Goal: Task Accomplishment & Management: Manage account settings

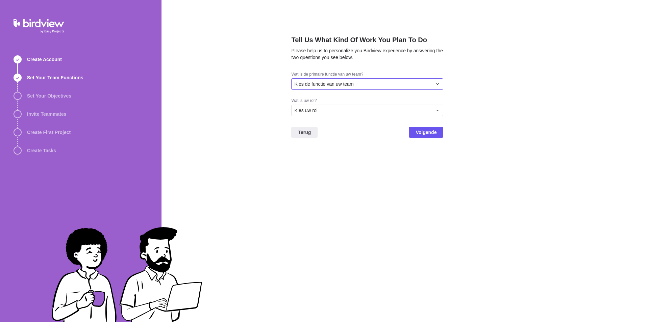
click at [396, 85] on div "Kies de functie van uw team" at bounding box center [363, 84] width 138 height 7
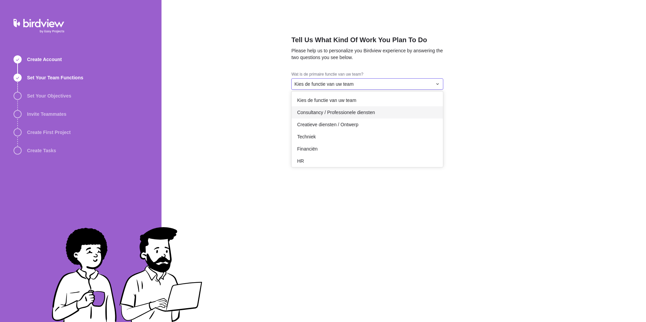
click at [376, 116] on div "Consultancy / Professionele diensten" at bounding box center [367, 112] width 151 height 12
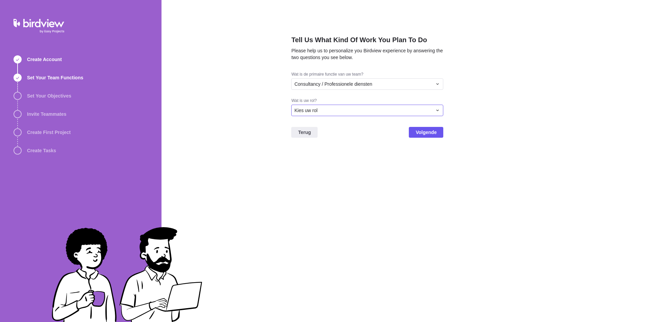
click at [347, 115] on div "Kies uw rol" at bounding box center [367, 110] width 152 height 11
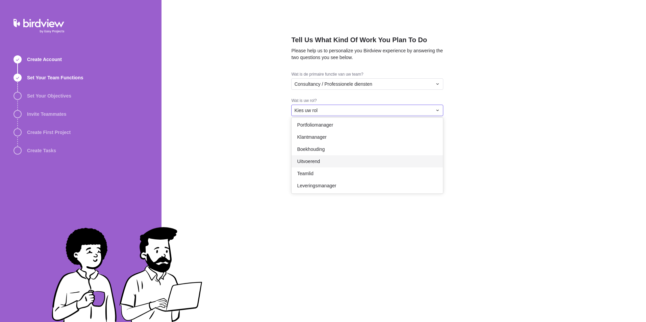
scroll to position [39, 0]
click at [354, 169] on div "Teamlid" at bounding box center [367, 173] width 151 height 12
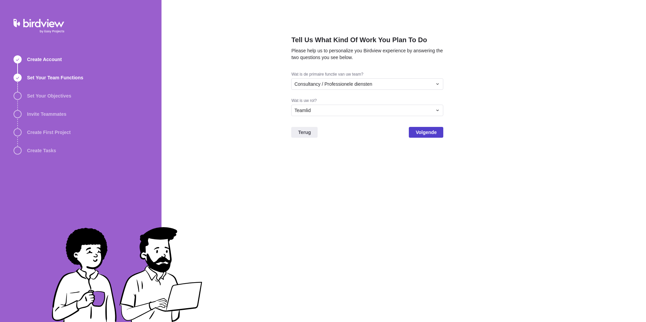
click at [431, 133] on span "Volgende" at bounding box center [425, 132] width 21 height 8
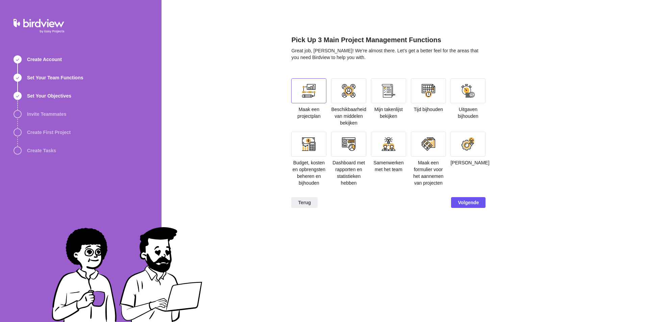
click at [308, 93] on div at bounding box center [309, 91] width 14 height 14
drag, startPoint x: 348, startPoint y: 90, endPoint x: 384, endPoint y: 96, distance: 37.4
click at [348, 89] on div at bounding box center [349, 91] width 14 height 14
click at [399, 92] on div at bounding box center [388, 90] width 35 height 25
click at [431, 90] on div at bounding box center [429, 91] width 14 height 14
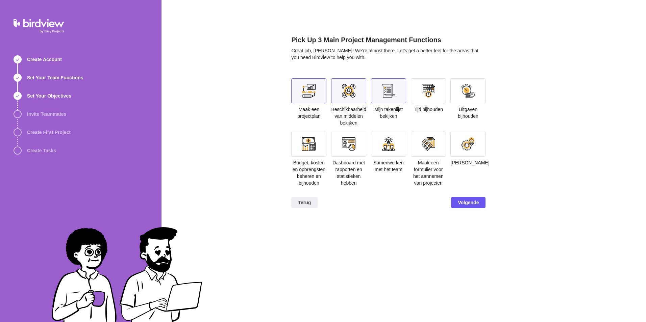
click at [468, 91] on div at bounding box center [468, 91] width 14 height 14
click at [416, 98] on div at bounding box center [428, 90] width 35 height 25
click at [358, 145] on div at bounding box center [348, 144] width 35 height 25
drag, startPoint x: 464, startPoint y: 201, endPoint x: 441, endPoint y: 200, distance: 23.0
click at [462, 201] on span "Volgende" at bounding box center [468, 203] width 21 height 8
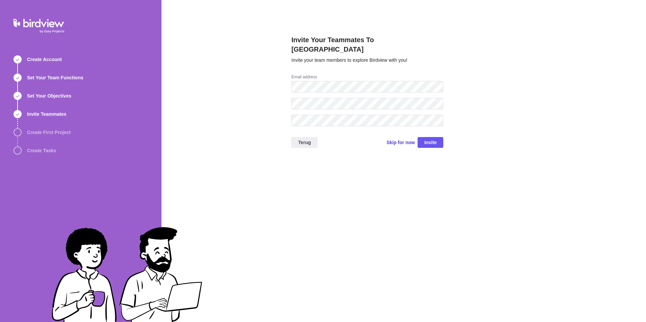
click at [397, 139] on span "Skip for now" at bounding box center [400, 142] width 28 height 7
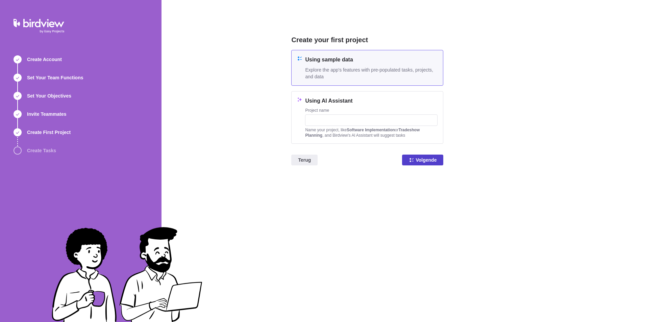
click at [420, 162] on span "Volgende" at bounding box center [425, 160] width 21 height 8
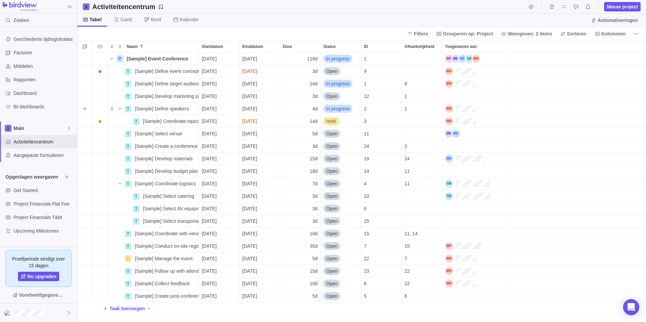
scroll to position [264, 563]
click at [38, 90] on div "Dashboard" at bounding box center [38, 93] width 77 height 14
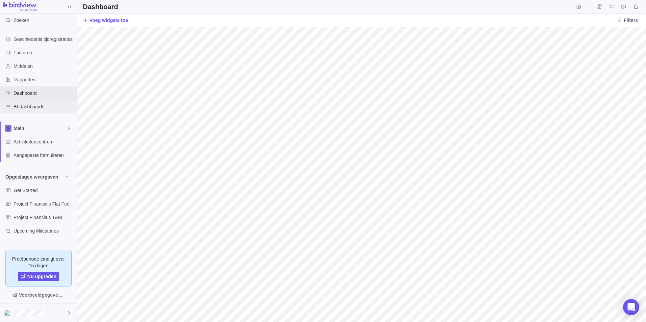
click at [37, 105] on span "BI-dashboards" at bounding box center [44, 106] width 61 height 7
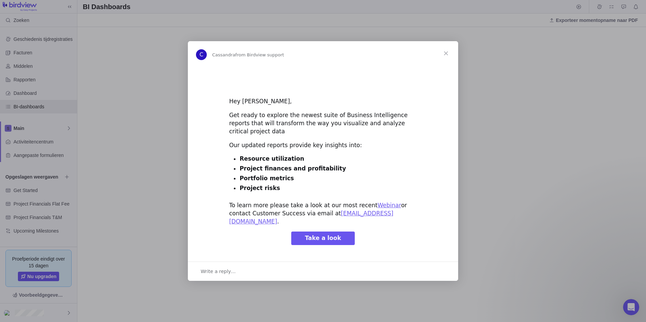
click at [336, 235] on span "Take a look" at bounding box center [323, 238] width 36 height 7
click at [447, 57] on span "Close" at bounding box center [446, 53] width 24 height 24
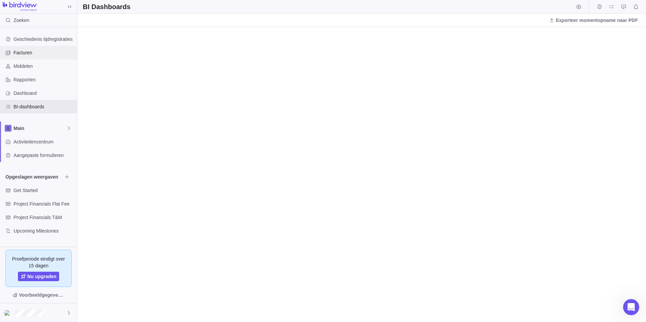
click at [30, 50] on span "Facturen" at bounding box center [44, 52] width 61 height 7
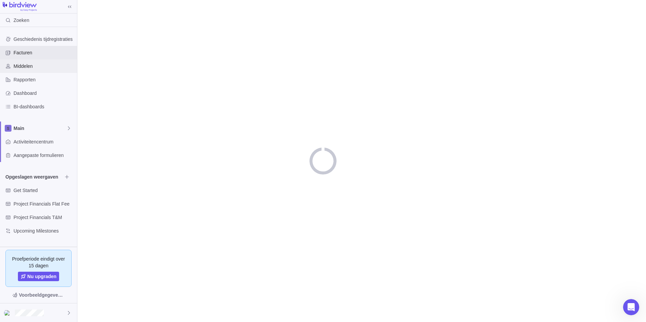
click at [30, 68] on span "Middelen" at bounding box center [44, 66] width 61 height 7
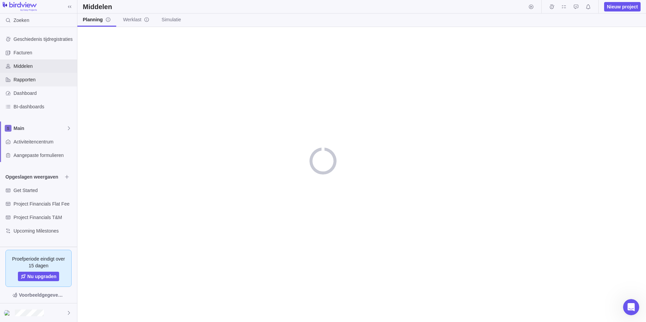
click at [30, 77] on span "Rapporten" at bounding box center [44, 79] width 61 height 7
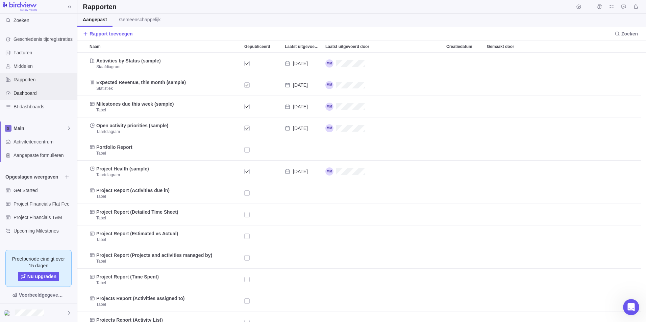
scroll to position [264, 563]
click at [30, 140] on span "Activiteitencentrum" at bounding box center [44, 141] width 61 height 7
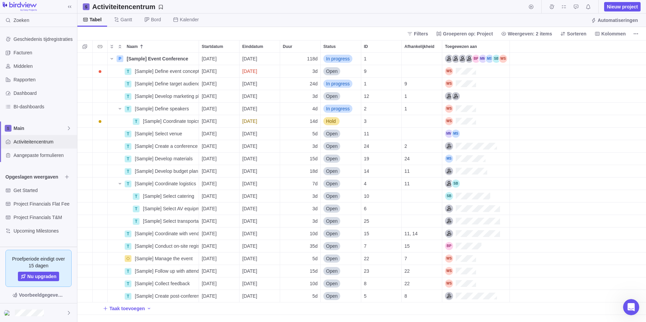
scroll to position [264, 563]
click at [640, 34] on span "Meer acties" at bounding box center [635, 33] width 9 height 9
click at [550, 18] on body "Zoeken Geschiedenis tijdregistraties Facturen Middelen Rapporten Dashboard BI-d…" at bounding box center [323, 161] width 646 height 322
click at [66, 310] on div at bounding box center [38, 313] width 77 height 19
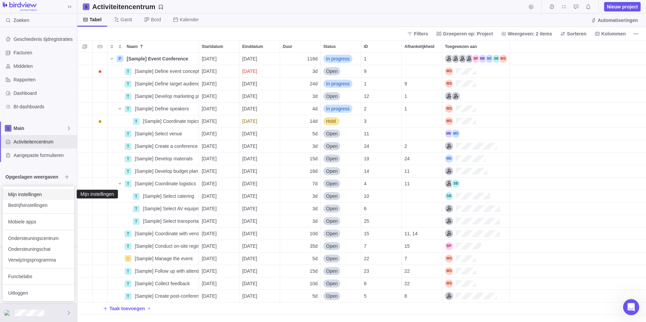
click at [46, 194] on span "Mijn instellingen" at bounding box center [38, 194] width 61 height 7
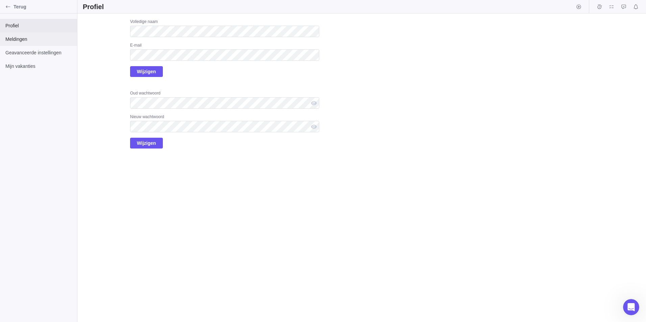
click at [27, 42] on span "Meldingen" at bounding box center [38, 39] width 66 height 7
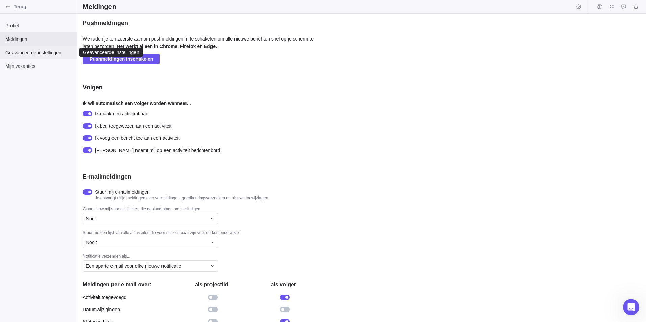
click at [37, 51] on span "Geavanceerde instellingen" at bounding box center [38, 52] width 66 height 7
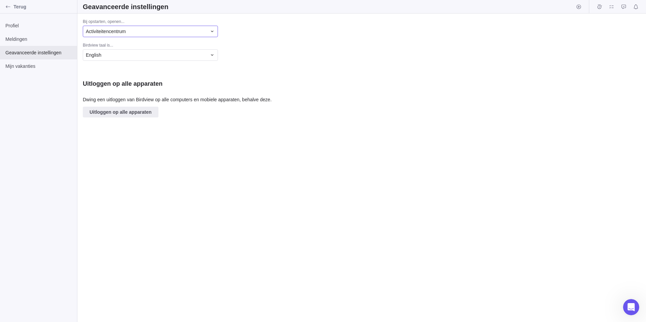
click at [193, 32] on div "Activiteitencentrum" at bounding box center [146, 31] width 121 height 7
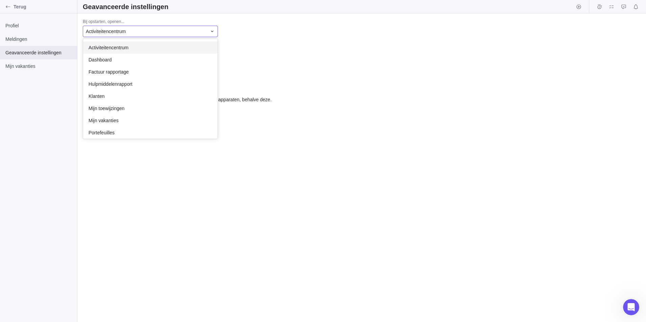
scroll to position [95, 129]
click at [72, 105] on body "Terug Profiel Meldingen Geavanceerde instellingen Mijn vakanties Geavanceerde i…" at bounding box center [323, 161] width 646 height 322
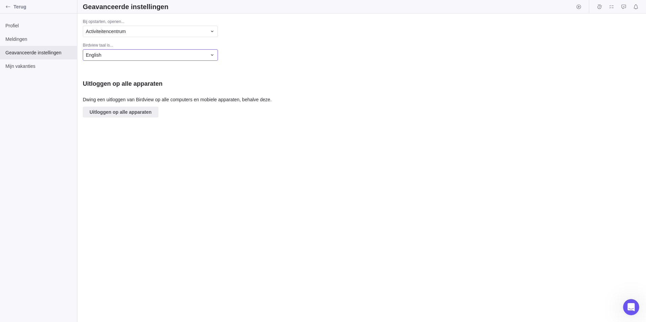
click at [134, 55] on div "English" at bounding box center [146, 55] width 121 height 7
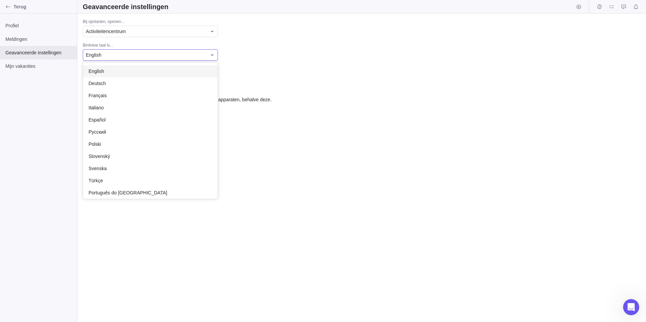
scroll to position [131, 129]
click at [114, 72] on div "English" at bounding box center [150, 71] width 134 height 12
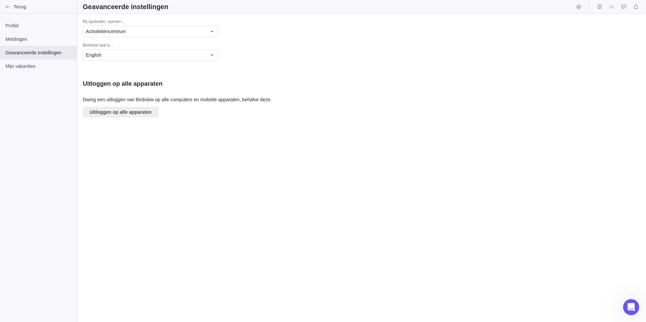
click at [28, 125] on div "Profiel Meldingen Geavanceerde instellingen [PERSON_NAME] vakanties" at bounding box center [38, 168] width 77 height 309
click at [14, 6] on span "Terug" at bounding box center [44, 6] width 61 height 7
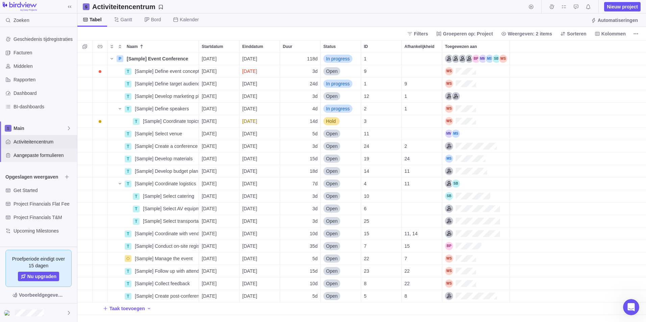
scroll to position [264, 563]
